Goal: Information Seeking & Learning: Learn about a topic

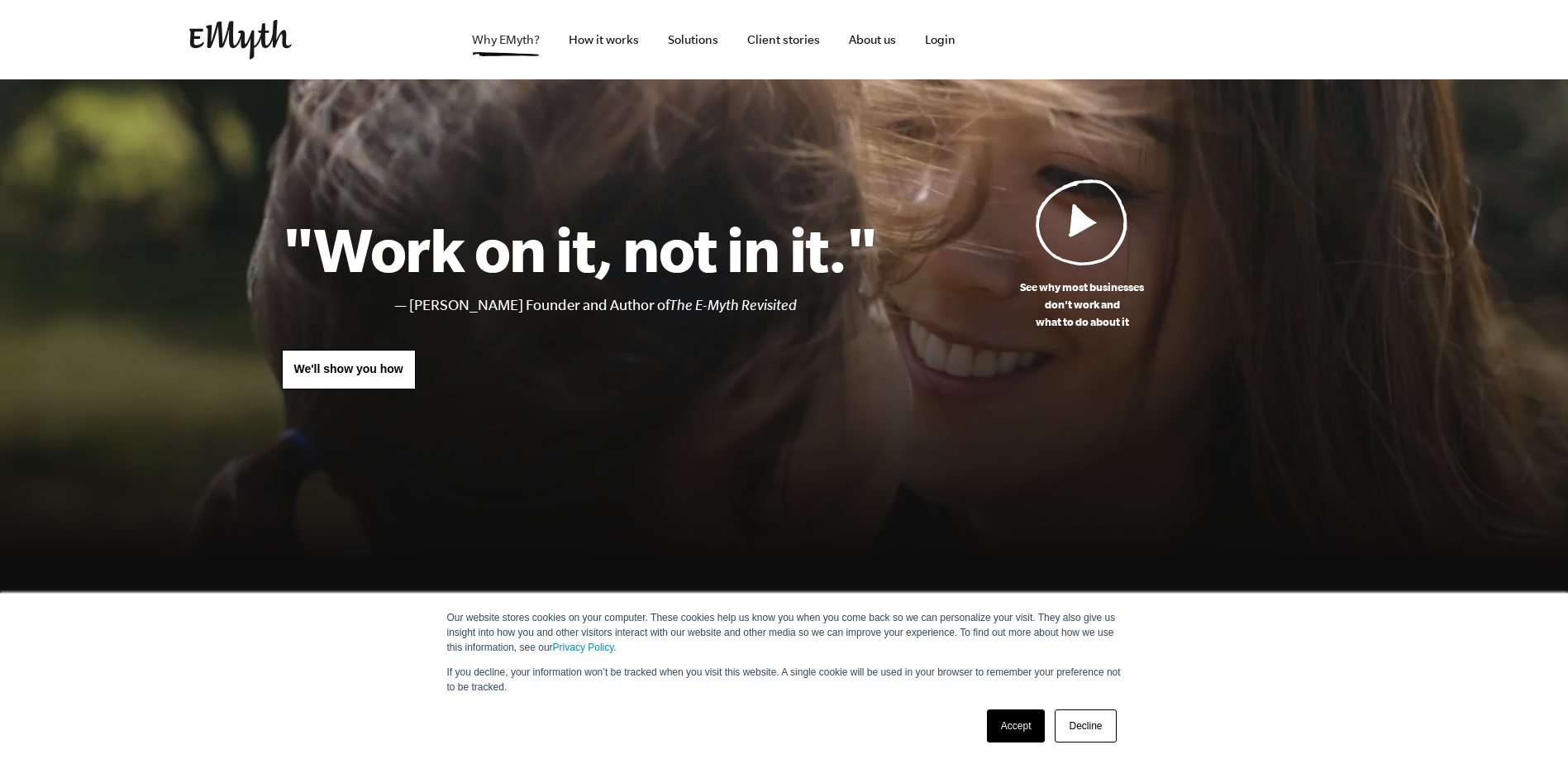
click at [530, 40] on link "Why EMyth?" at bounding box center [506, 40] width 94 height 79
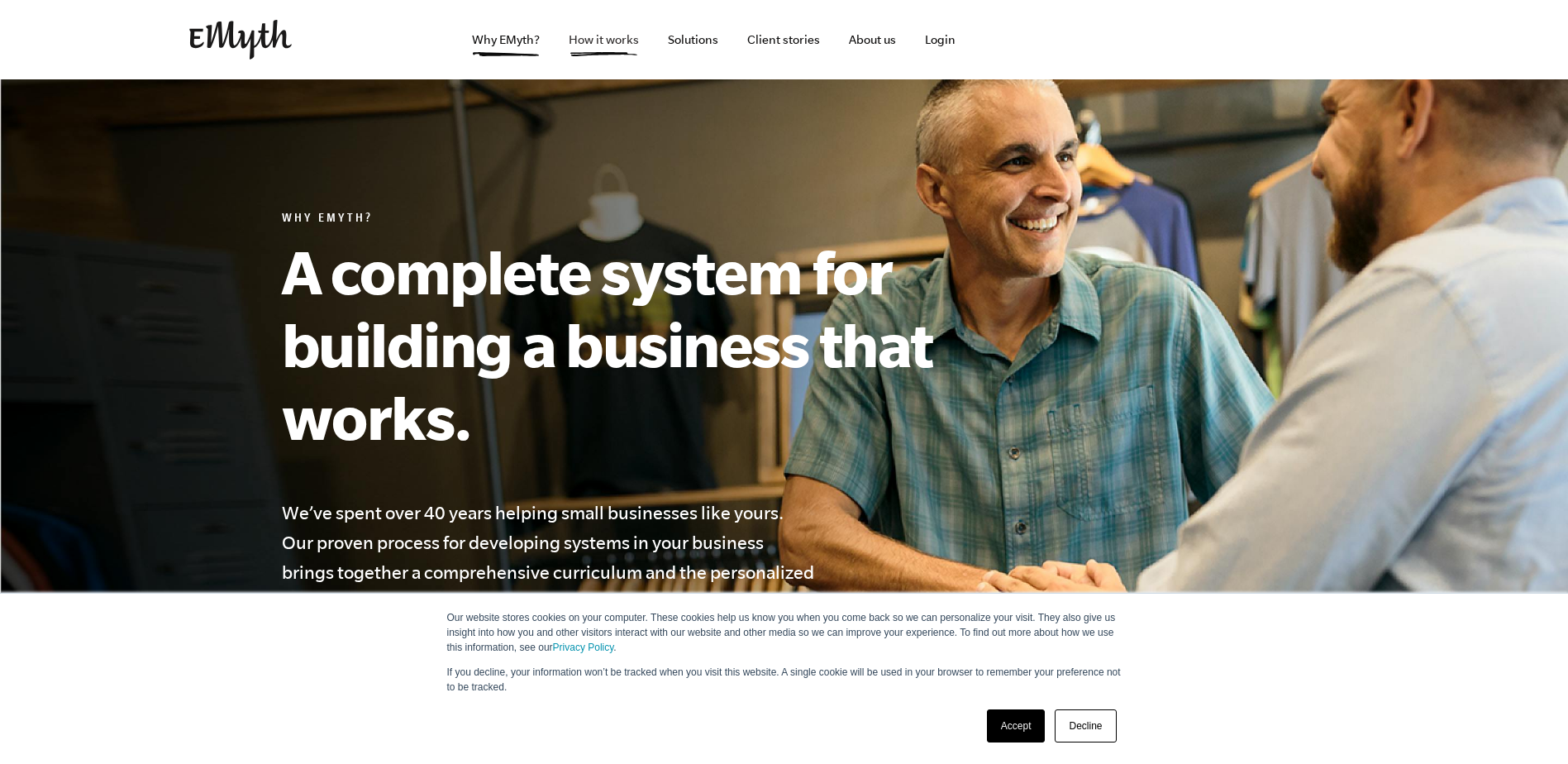
click at [617, 35] on link "How it works" at bounding box center [603, 40] width 97 height 79
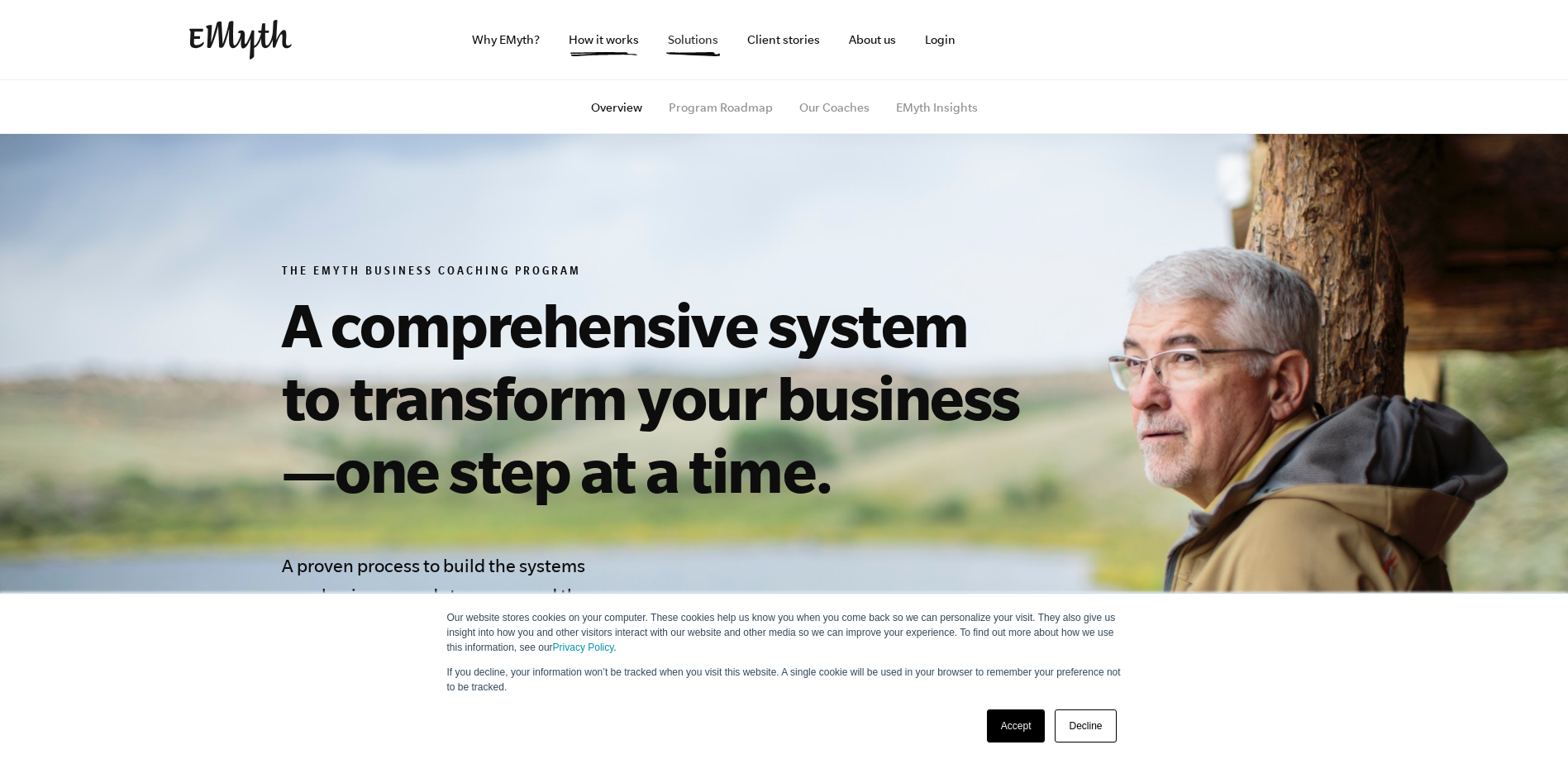
click at [678, 33] on link "Solutions" at bounding box center [692, 40] width 77 height 79
